Goal: Find specific page/section: Find specific page/section

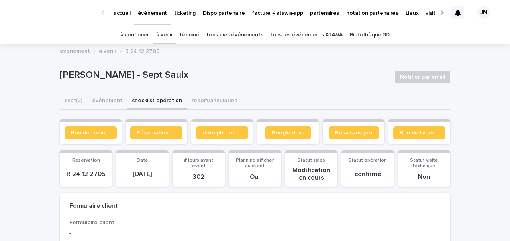
click at [144, 33] on link "à confirmer" at bounding box center [134, 35] width 29 height 19
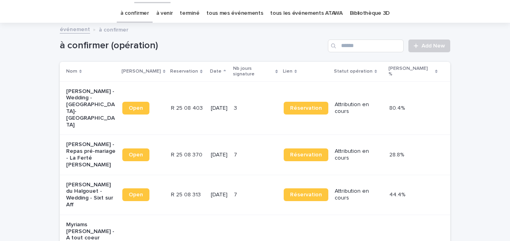
scroll to position [33, 0]
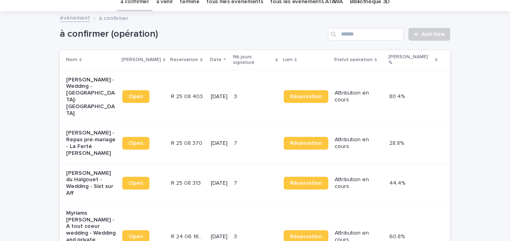
click at [182, 123] on td "R 25 08 370 R 25 08 370" at bounding box center [188, 143] width 40 height 40
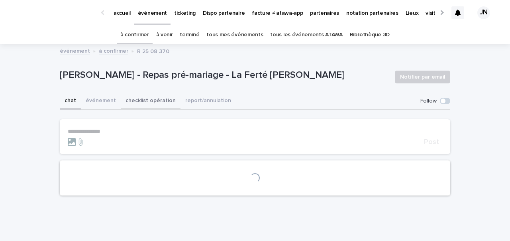
click at [158, 99] on button "checklist opération" at bounding box center [151, 101] width 60 height 17
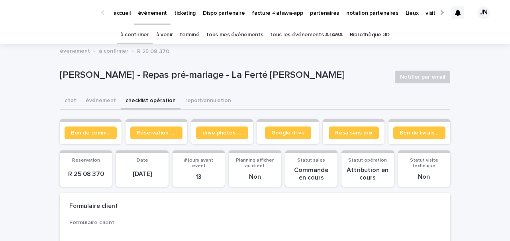
click at [272, 131] on link "Google drive" at bounding box center [288, 132] width 46 height 13
click at [140, 32] on link "à confirmer" at bounding box center [134, 35] width 29 height 19
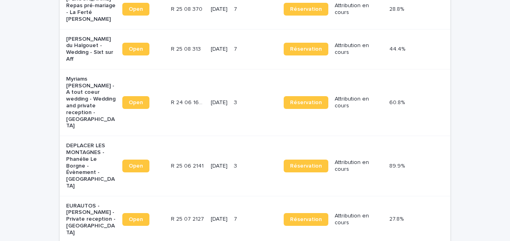
scroll to position [173, 0]
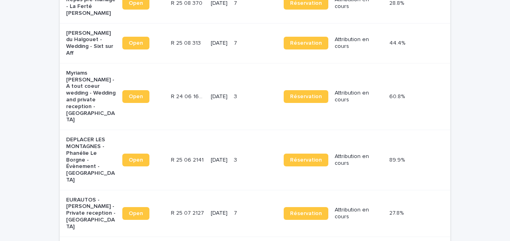
click at [223, 190] on td "[DATE]" at bounding box center [219, 213] width 23 height 47
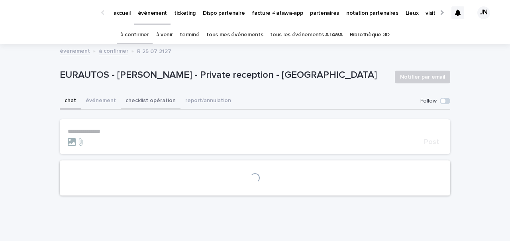
click at [152, 97] on button "checklist opération" at bounding box center [151, 101] width 60 height 17
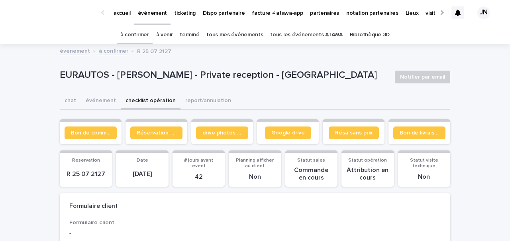
click at [272, 129] on link "Google drive" at bounding box center [288, 132] width 46 height 13
